Goal: Information Seeking & Learning: Learn about a topic

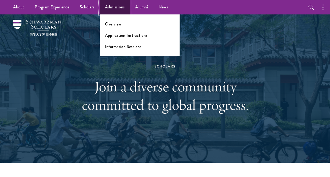
click at [109, 5] on link "Admissions" at bounding box center [115, 7] width 30 height 14
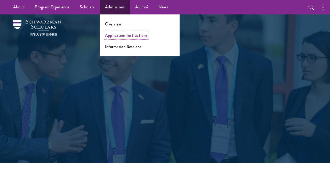
click at [120, 37] on link "Application Instructions" at bounding box center [126, 35] width 43 height 6
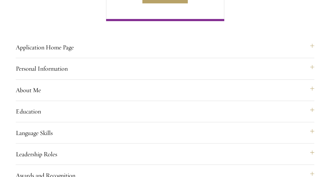
scroll to position [364, 0]
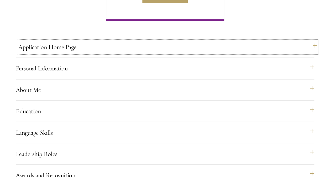
click at [58, 53] on button "Application Home Page" at bounding box center [167, 47] width 298 height 13
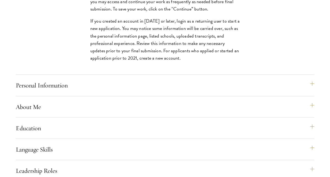
scroll to position [515, 0]
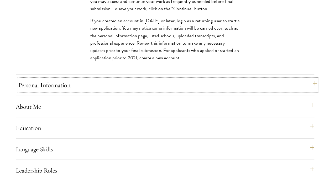
click at [83, 91] on button "Personal Information" at bounding box center [167, 85] width 298 height 13
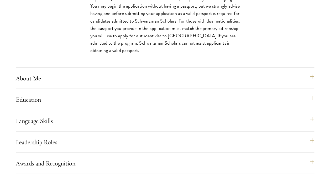
scroll to position [478, 0]
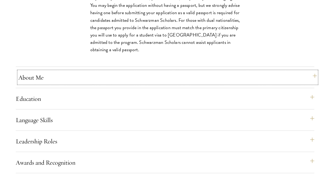
click at [77, 83] on button "About Me" at bounding box center [167, 77] width 298 height 13
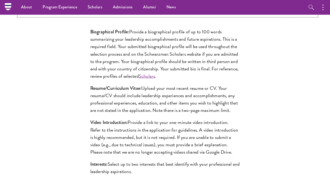
scroll to position [443, 0]
click at [145, 80] on link "Scholars" at bounding box center [147, 75] width 16 height 7
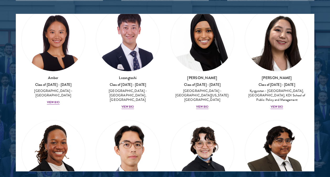
scroll to position [28, 0]
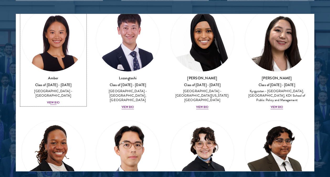
click at [57, 101] on div "View Bio" at bounding box center [53, 103] width 13 height 4
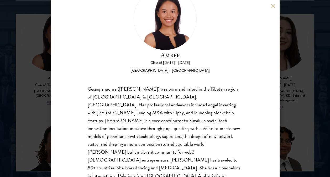
scroll to position [29, 0]
click at [274, 124] on div "Amber Class of 2025 - 2026 China - Peking University Gesangzhuoma (Amber) was b…" at bounding box center [165, 88] width 228 height 177
click at [271, 7] on button at bounding box center [273, 6] width 4 height 4
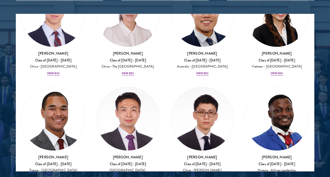
scroll to position [2242, 0]
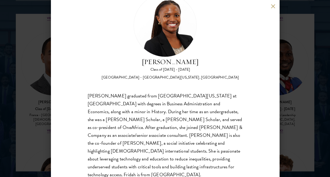
scroll to position [31, 0]
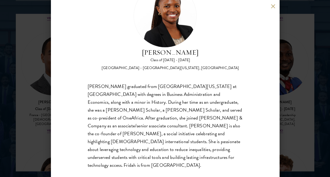
click at [272, 6] on button at bounding box center [273, 6] width 4 height 4
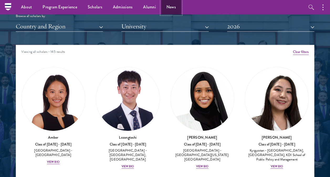
click at [161, 7] on link "News" at bounding box center [171, 7] width 20 height 14
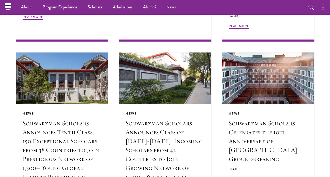
scroll to position [514, 0]
